Goal: Information Seeking & Learning: Find specific fact

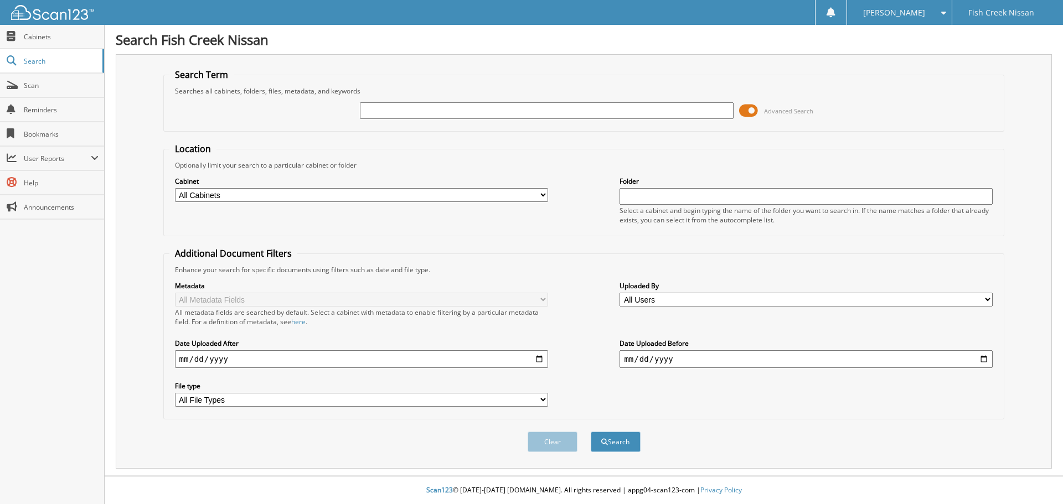
click at [379, 107] on input "text" at bounding box center [546, 110] width 373 height 17
click at [375, 111] on input "text" at bounding box center [546, 110] width 373 height 17
type input "352139"
click at [591, 432] on button "Search" at bounding box center [616, 442] width 50 height 20
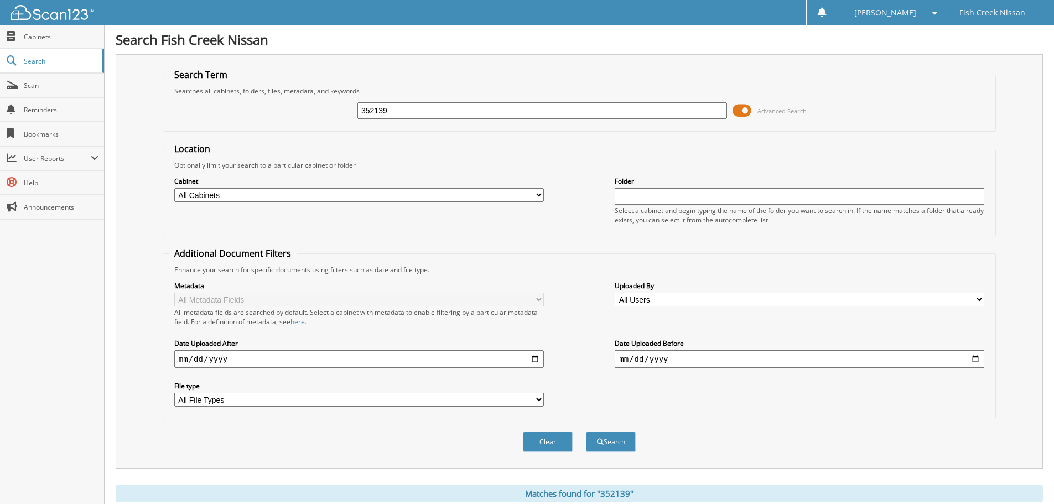
drag, startPoint x: 398, startPoint y: 109, endPoint x: 220, endPoint y: 107, distance: 178.2
click at [238, 107] on div "352139 Advanced Search" at bounding box center [579, 111] width 821 height 30
type input "353239"
click at [586, 432] on button "Search" at bounding box center [611, 442] width 50 height 20
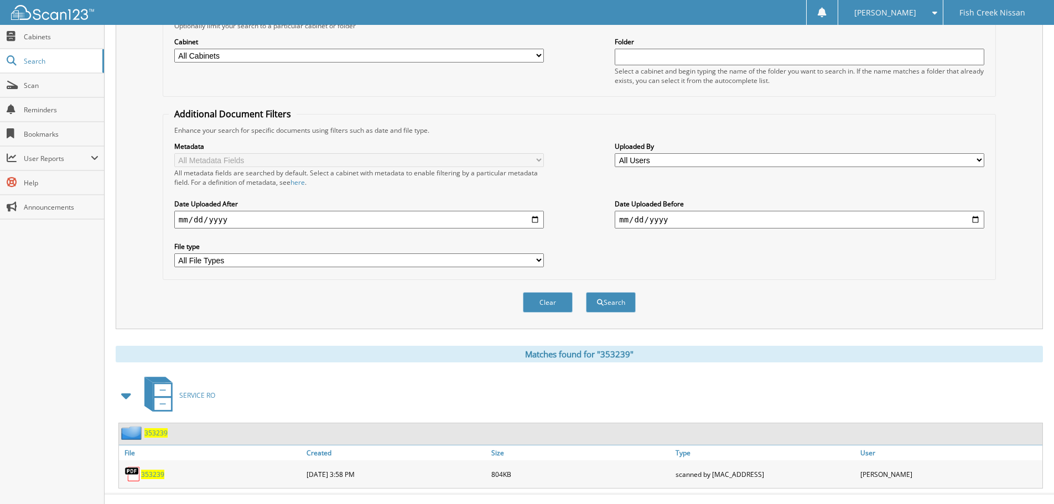
scroll to position [158, 0]
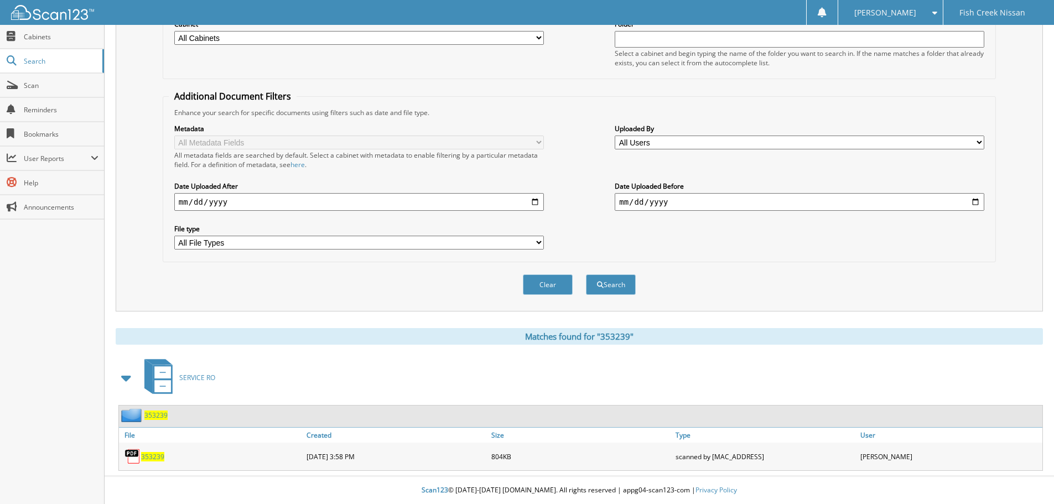
click at [153, 460] on span "353239" at bounding box center [152, 456] width 23 height 9
click at [151, 456] on span "353239" at bounding box center [152, 456] width 23 height 9
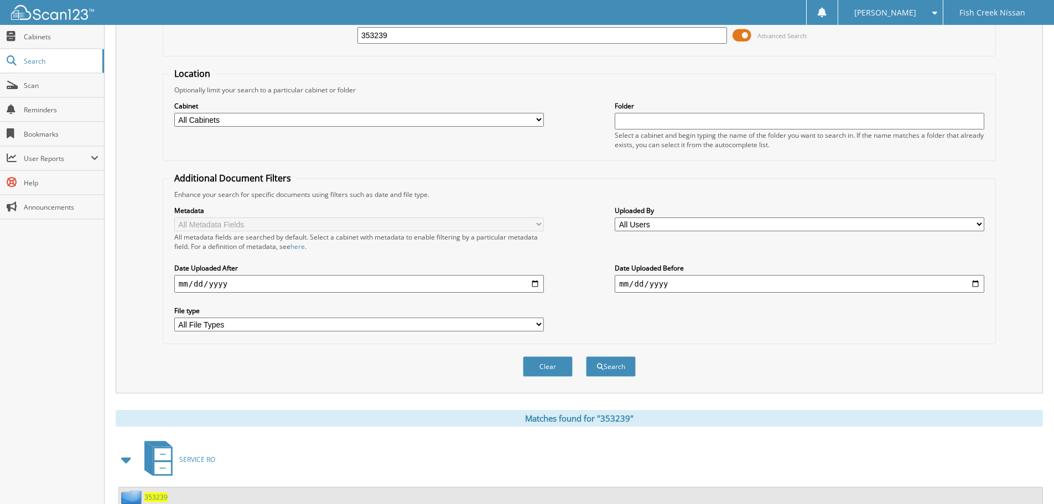
scroll to position [0, 0]
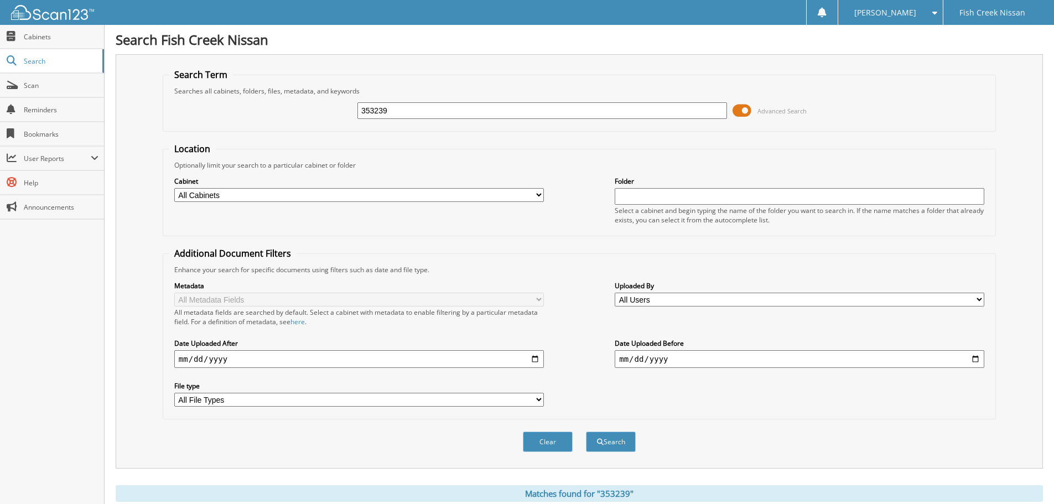
drag, startPoint x: 399, startPoint y: 113, endPoint x: 197, endPoint y: 122, distance: 202.2
click at [198, 122] on div "353239 Advanced Search" at bounding box center [579, 111] width 821 height 30
type input "353516"
click at [586, 432] on button "Search" at bounding box center [611, 442] width 50 height 20
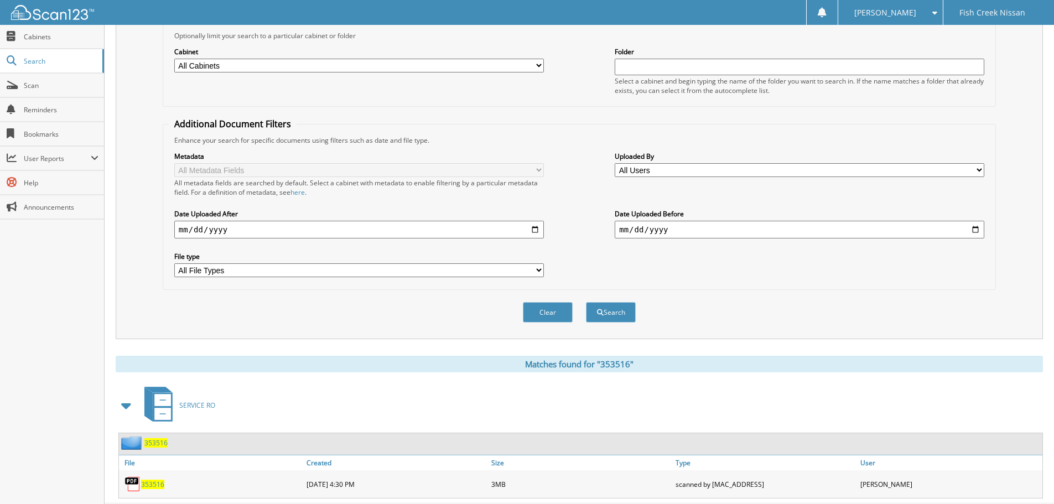
scroll to position [158, 0]
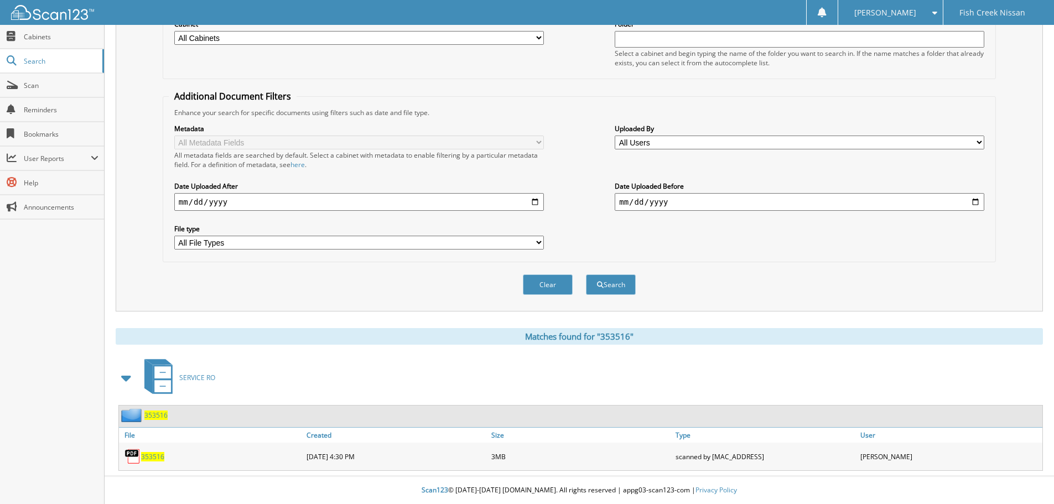
click at [162, 453] on span "353516" at bounding box center [152, 456] width 23 height 9
